Goal: Browse casually

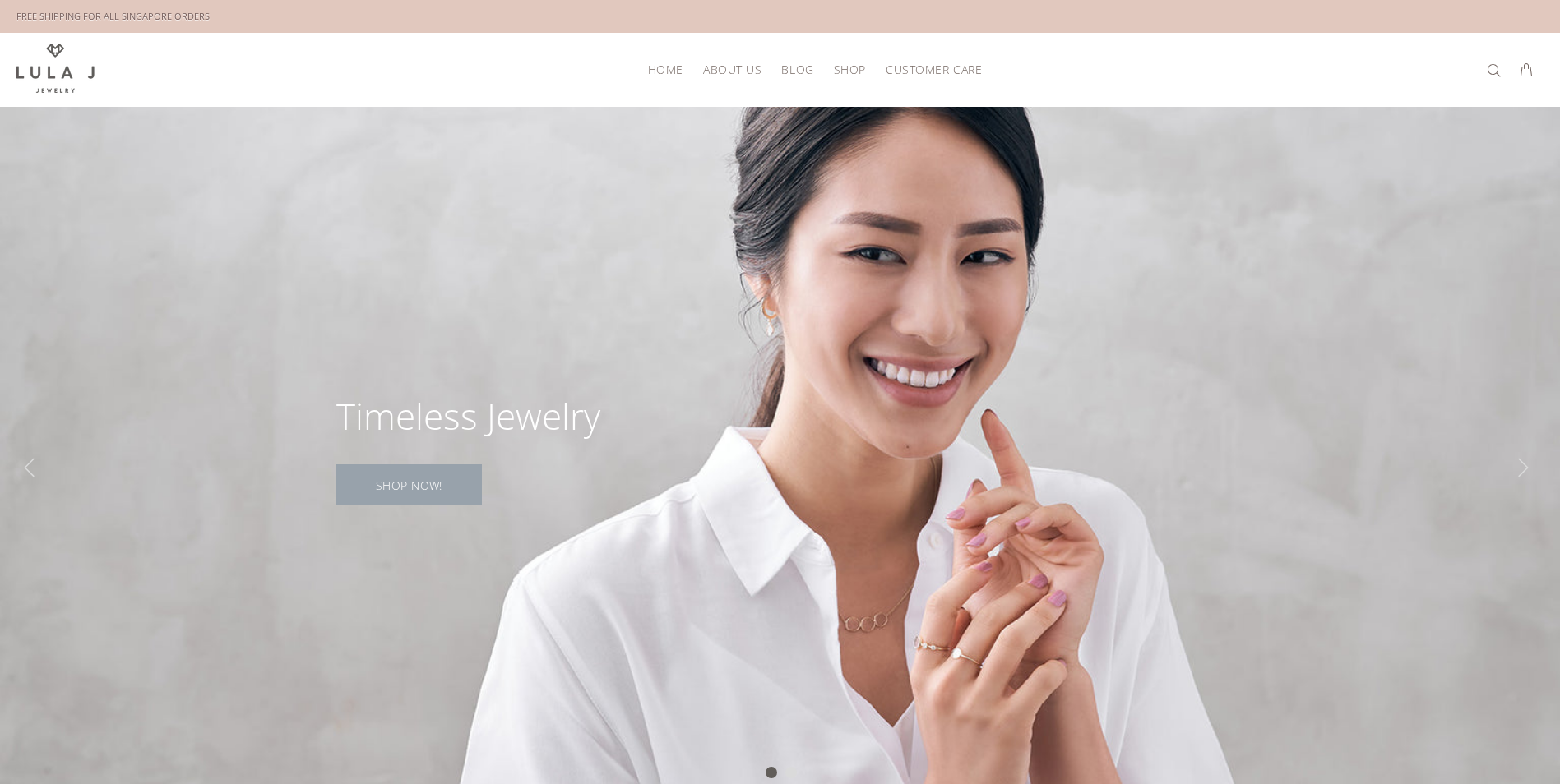
click at [420, 489] on link "SHOP NOW!" at bounding box center [409, 485] width 145 height 41
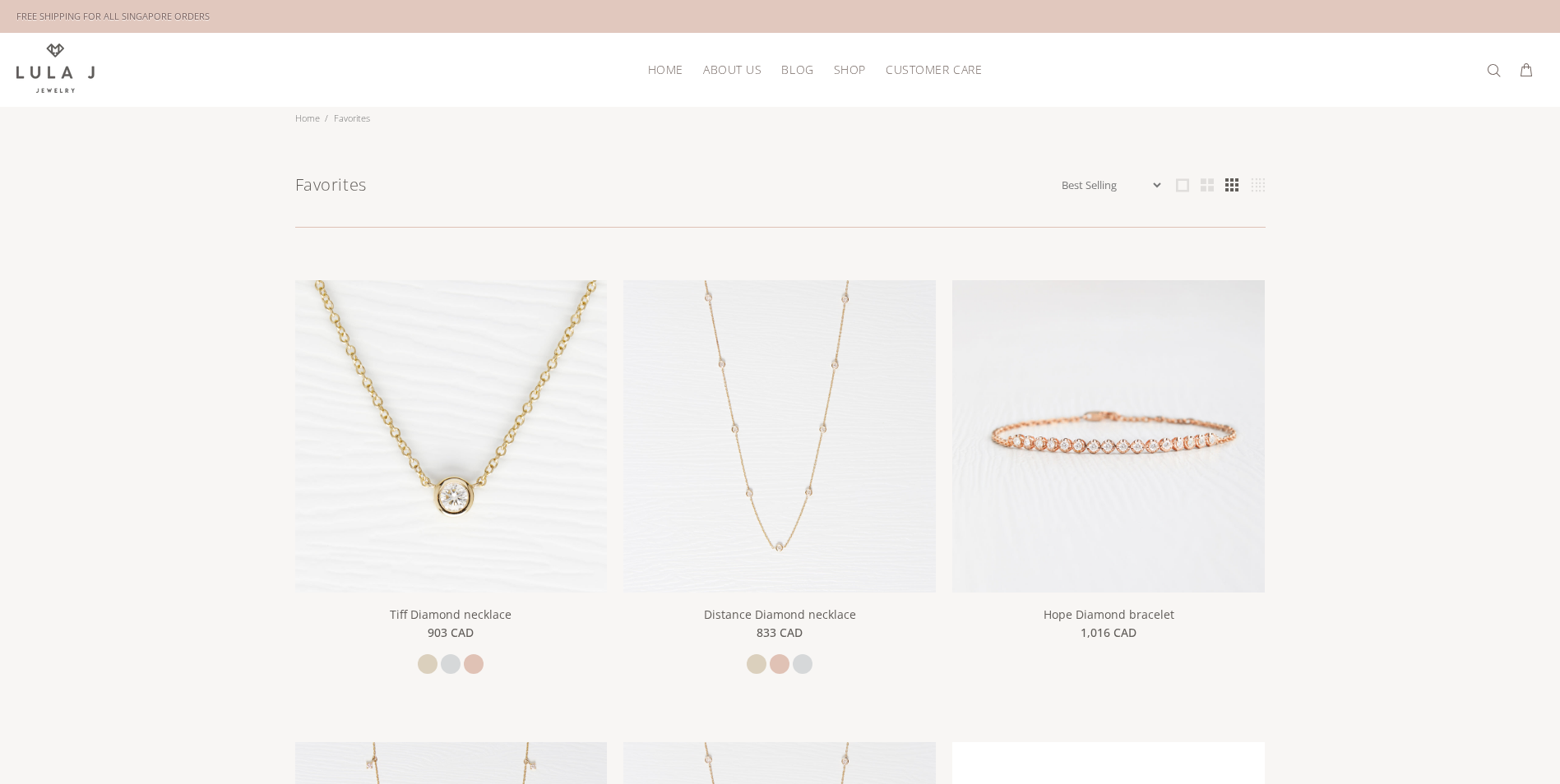
click at [668, 72] on span "HOME" at bounding box center [665, 69] width 35 height 12
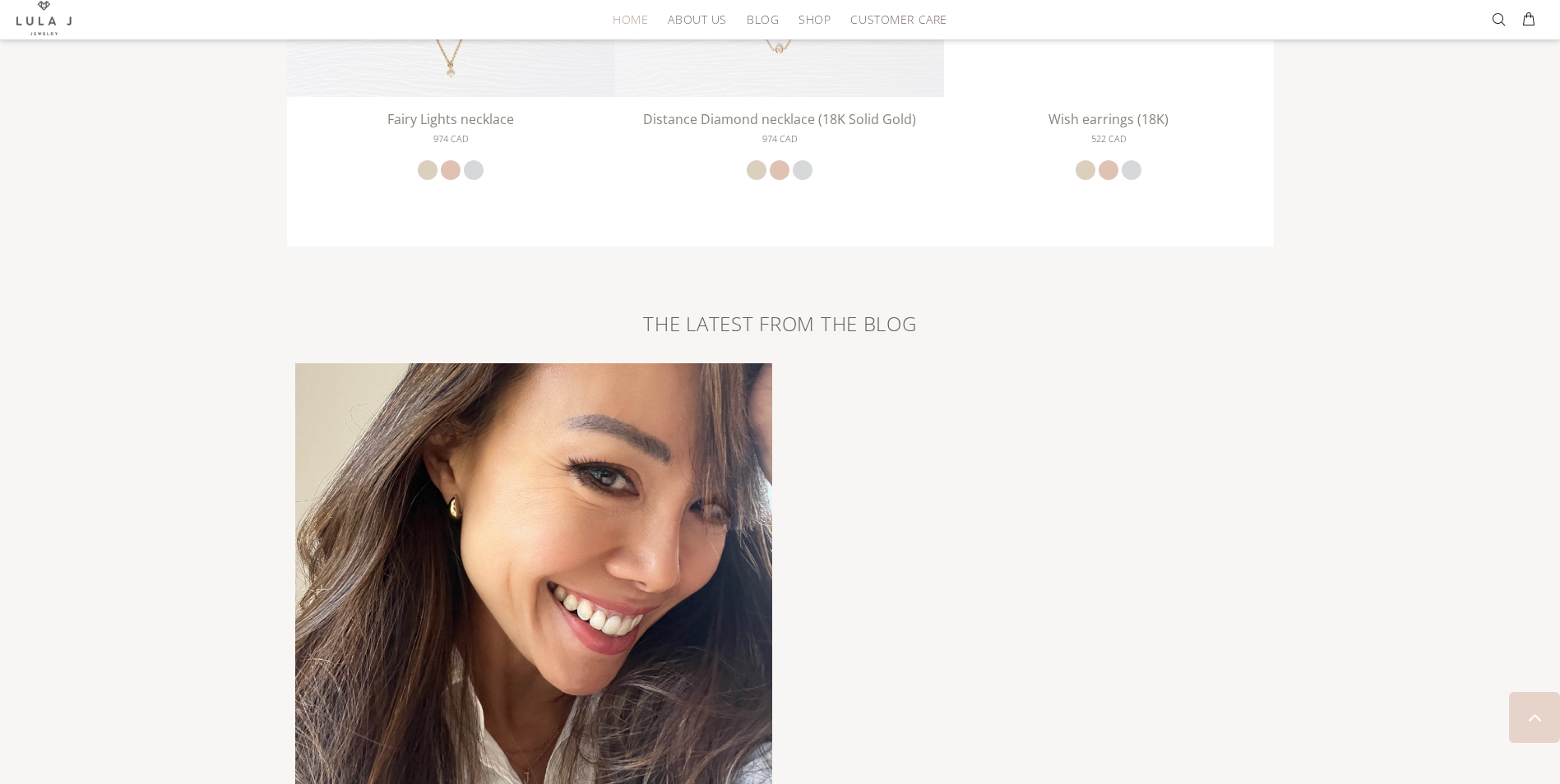
scroll to position [3768, 0]
